Goal: Entertainment & Leisure: Consume media (video, audio)

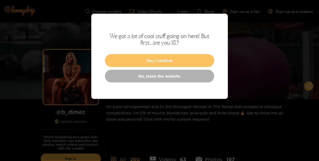
click at [161, 62] on button "Yes, I confirm" at bounding box center [159, 60] width 109 height 13
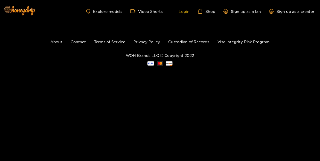
click at [183, 11] on link "Login" at bounding box center [180, 11] width 19 height 5
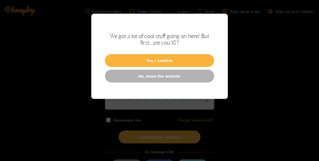
type input "**********"
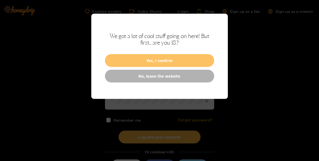
click at [165, 62] on button "Yes, I confirm" at bounding box center [159, 60] width 109 height 13
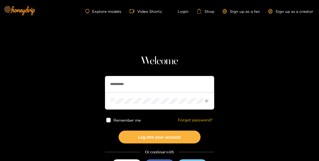
click at [109, 120] on span at bounding box center [108, 120] width 5 height 5
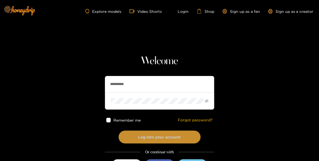
click at [158, 139] on button "Log into your account" at bounding box center [160, 137] width 82 height 13
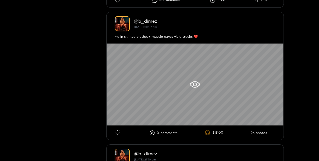
scroll to position [91, 0]
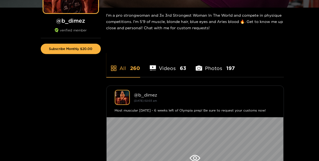
click at [175, 68] on li "Videos 63" at bounding box center [168, 65] width 37 height 25
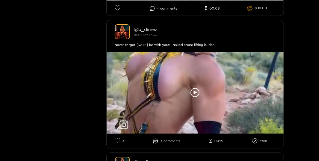
scroll to position [560, 0]
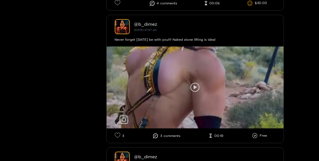
click at [197, 93] on div at bounding box center [195, 87] width 177 height 82
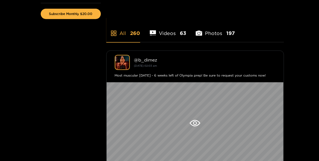
scroll to position [141, 0]
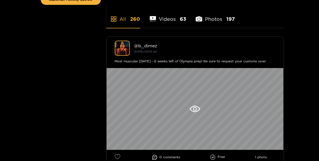
click at [167, 17] on li "Videos 63" at bounding box center [168, 15] width 37 height 25
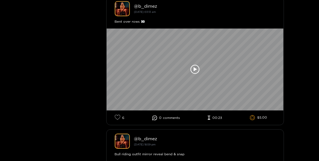
scroll to position [1641, 0]
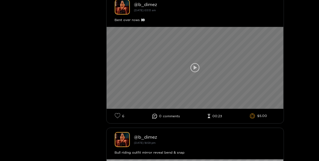
drag, startPoint x: 251, startPoint y: 118, endPoint x: 243, endPoint y: 106, distance: 14.4
click at [251, 118] on icon at bounding box center [252, 115] width 5 height 5
click at [197, 70] on icon at bounding box center [195, 67] width 9 height 9
